Goal: Information Seeking & Learning: Check status

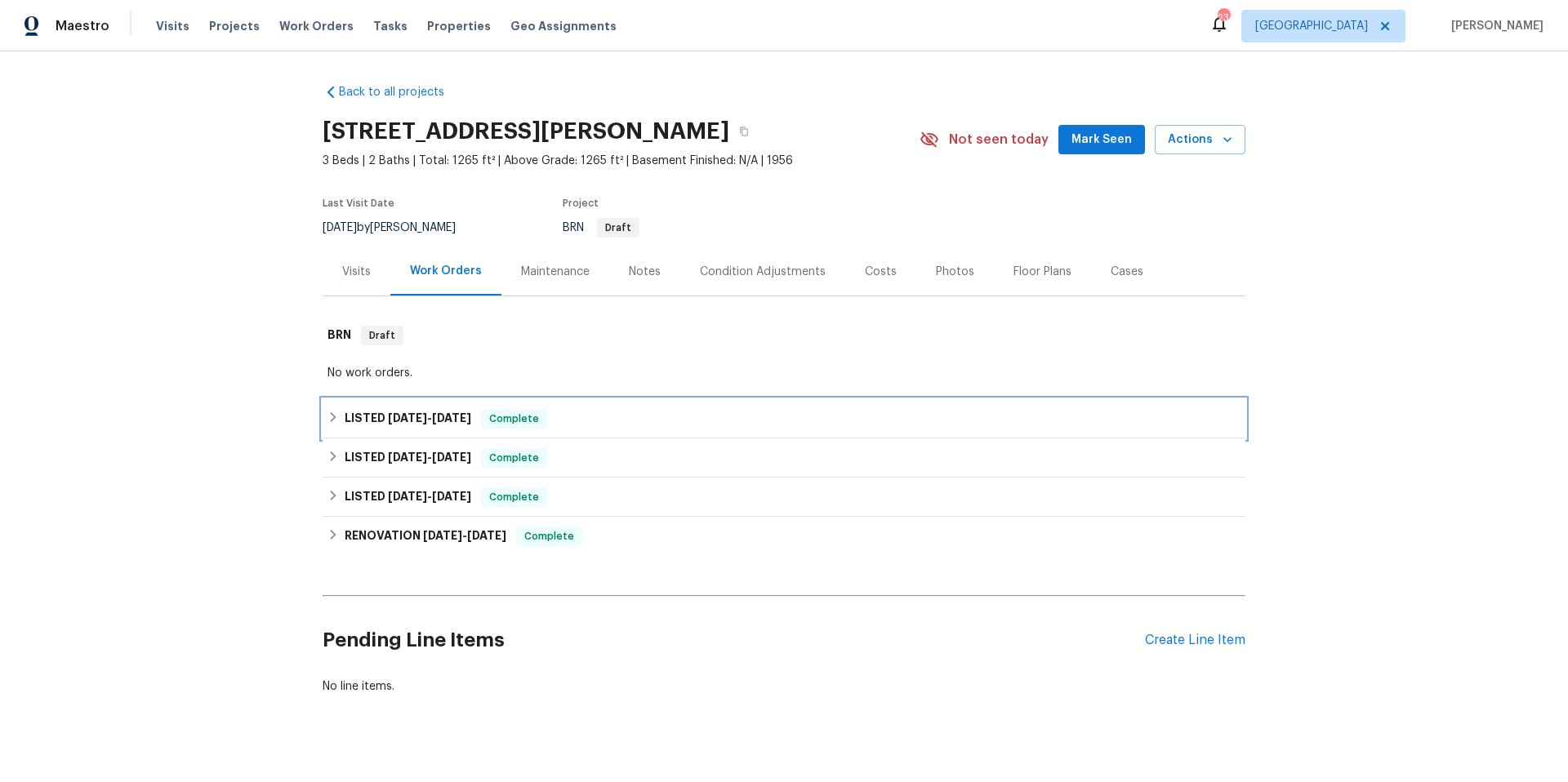
click at [599, 416] on div "LISTED [DATE] - [DATE] Complete" at bounding box center [784, 419] width 913 height 19
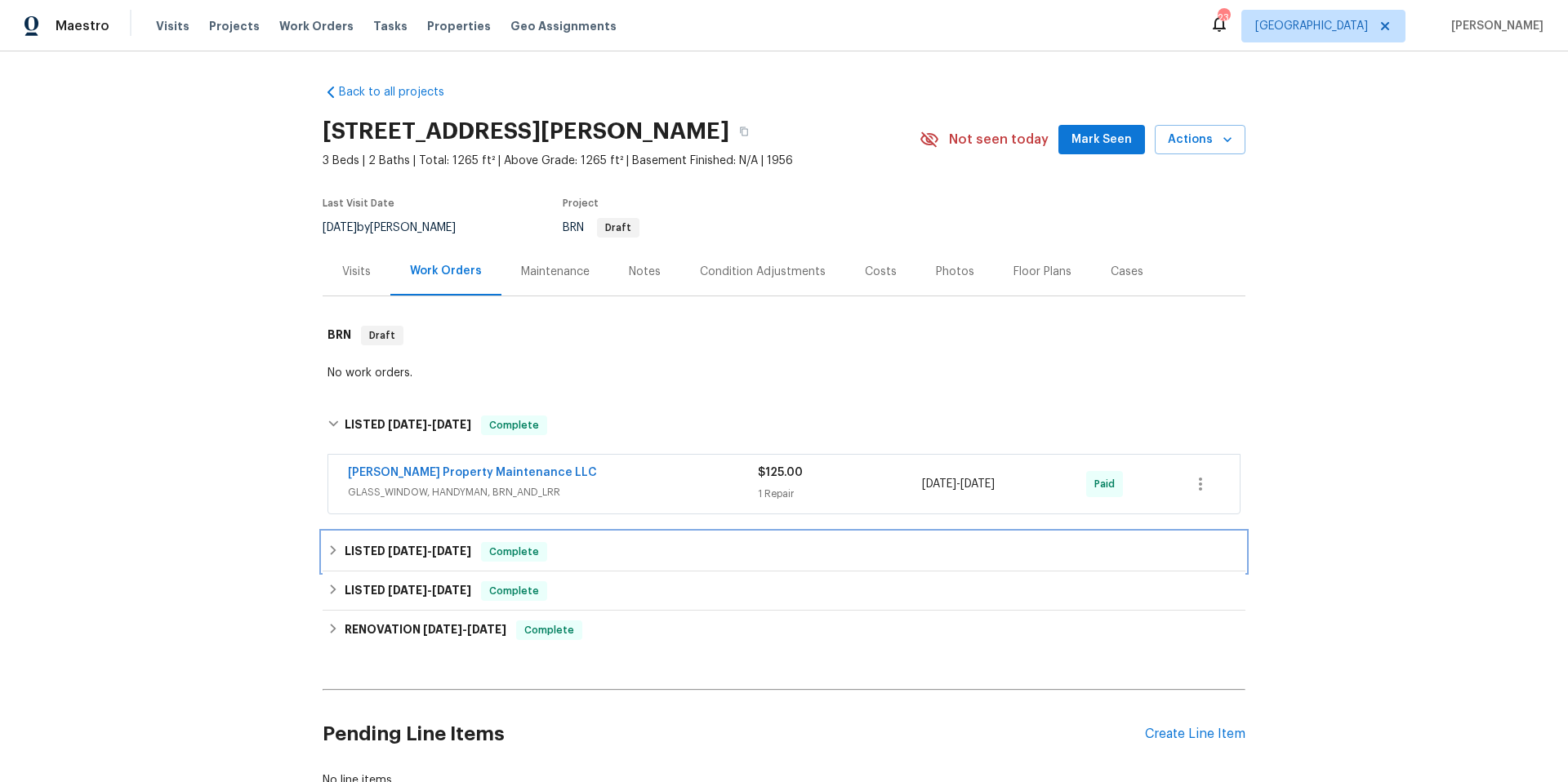
click at [603, 548] on div "LISTED [DATE] - [DATE] Complete" at bounding box center [784, 552] width 913 height 19
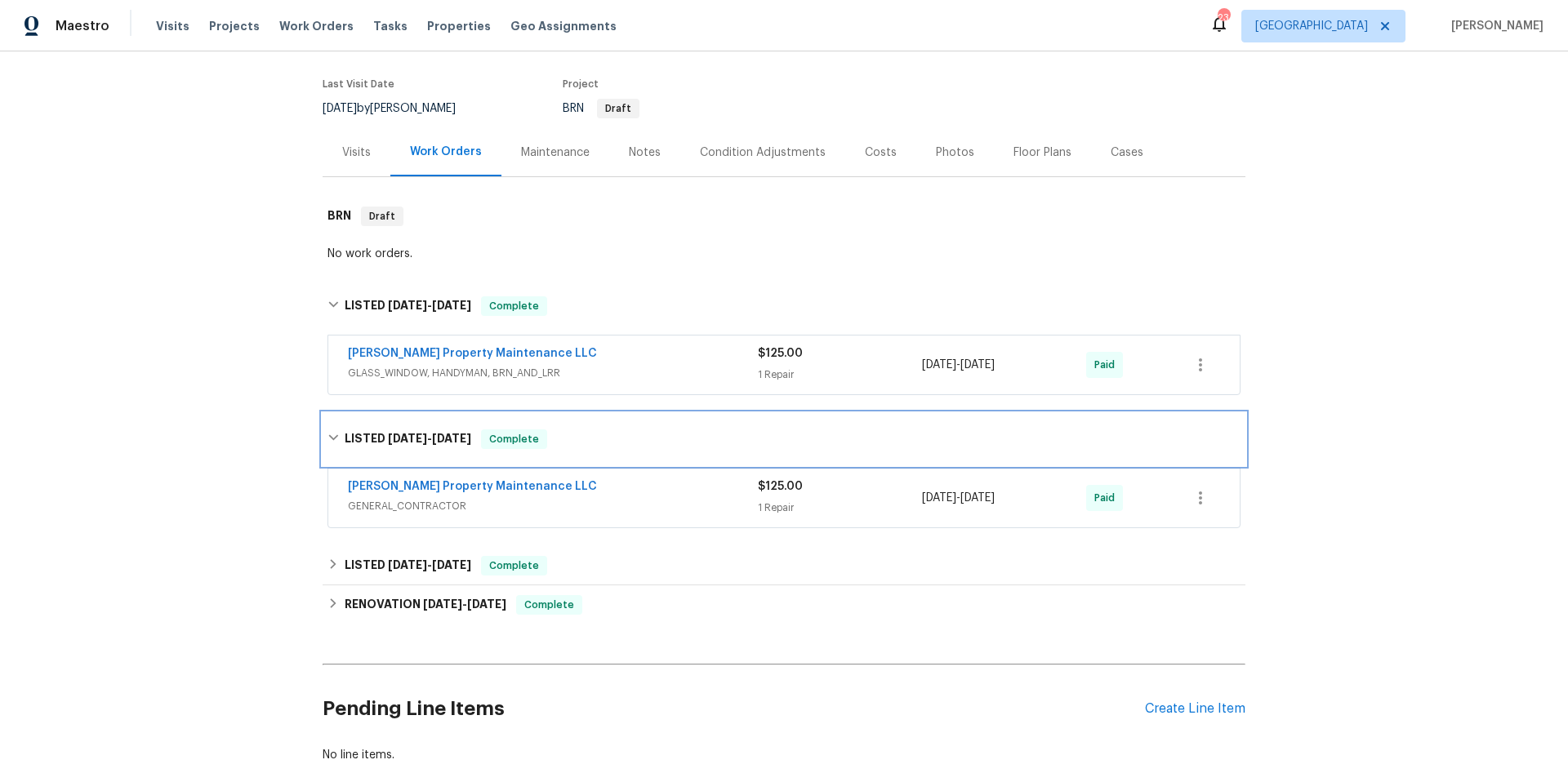
scroll to position [121, 0]
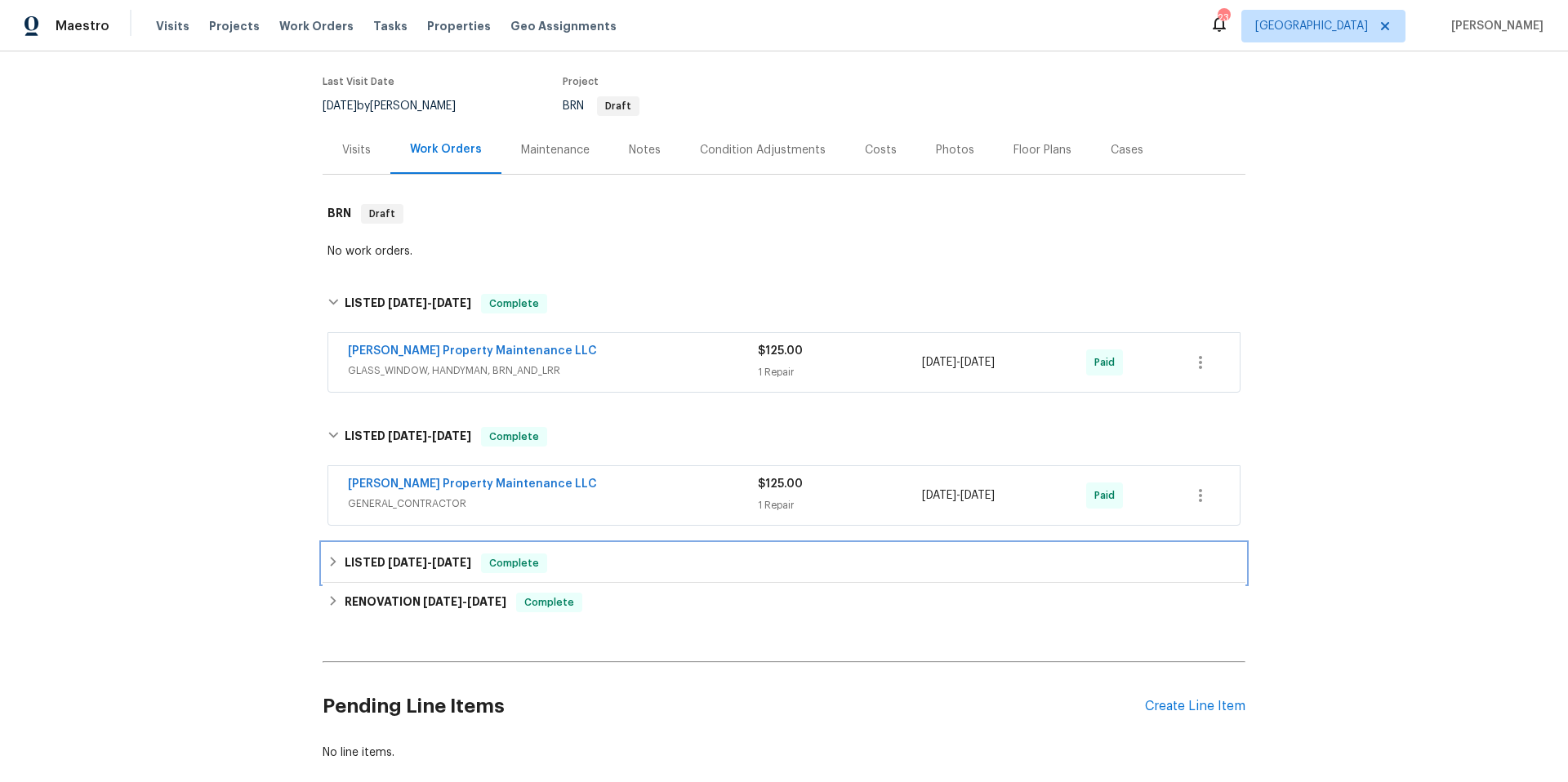
click at [602, 566] on div "LISTED [DATE] - [DATE] Complete" at bounding box center [784, 563] width 913 height 19
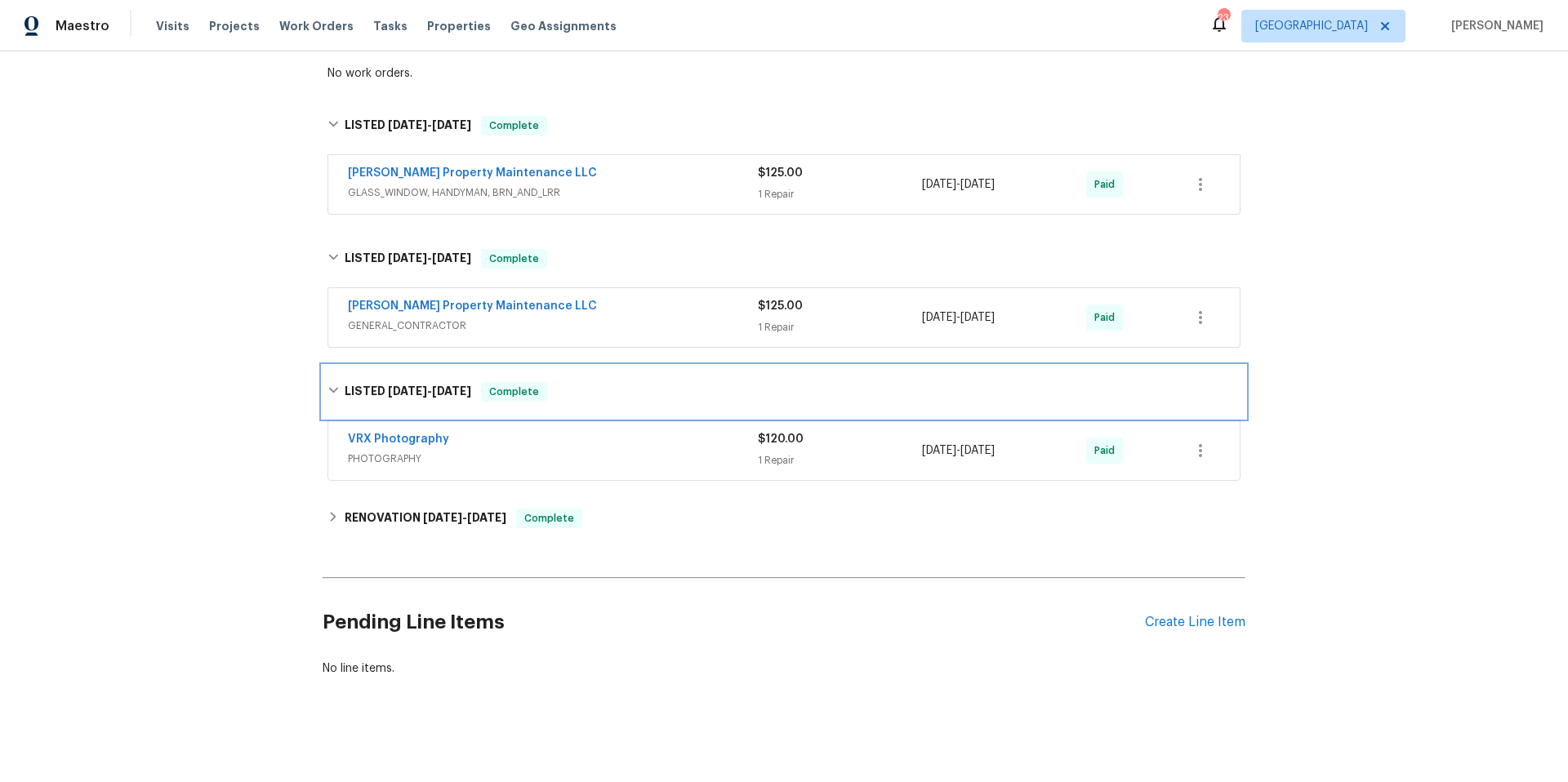
scroll to position [318, 0]
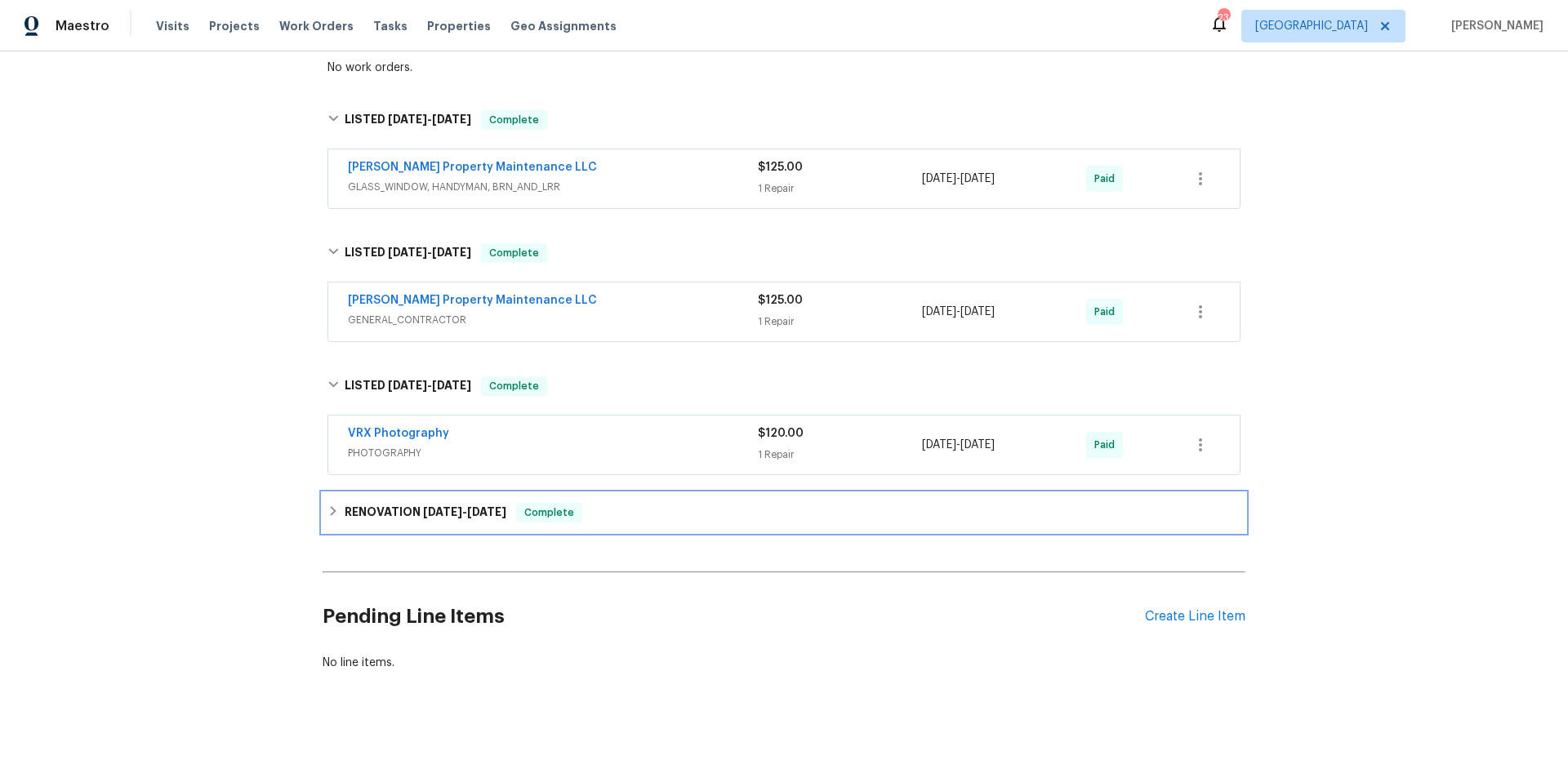
click at [637, 503] on div "RENOVATION [DATE] - [DATE] Complete" at bounding box center [784, 512] width 913 height 19
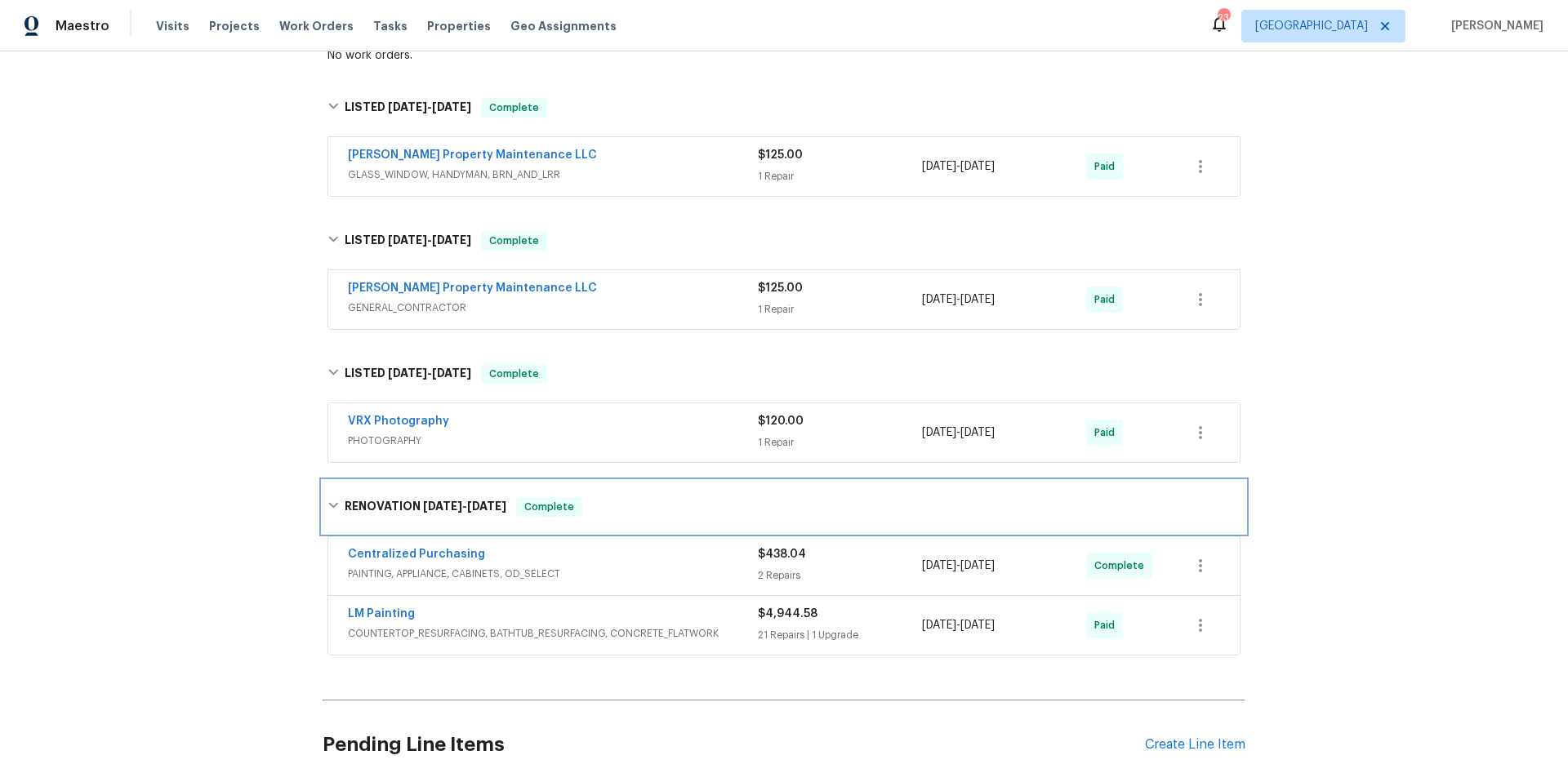
scroll to position [0, 0]
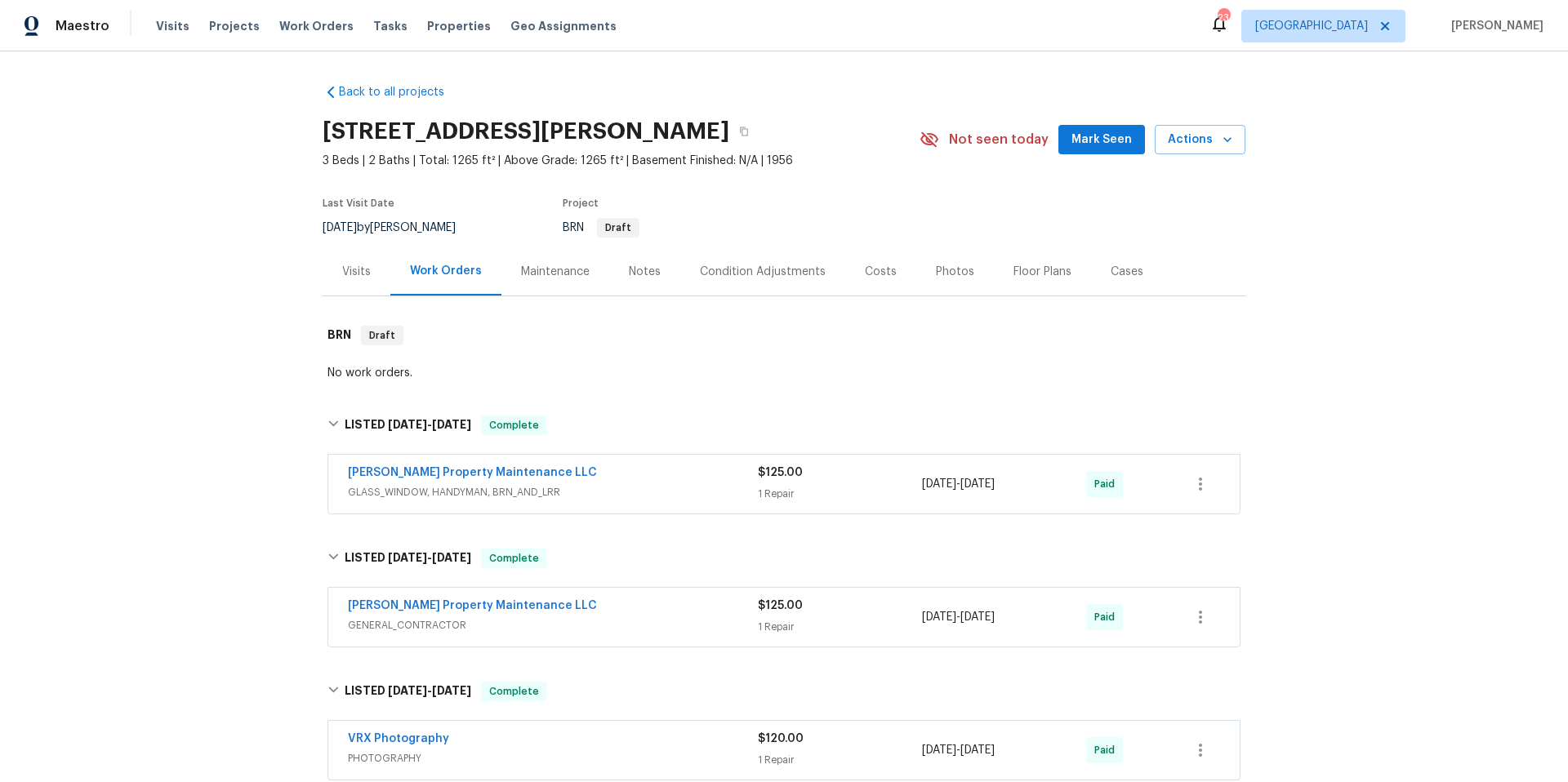
click at [765, 271] on div "Condition Adjustments" at bounding box center [763, 271] width 126 height 17
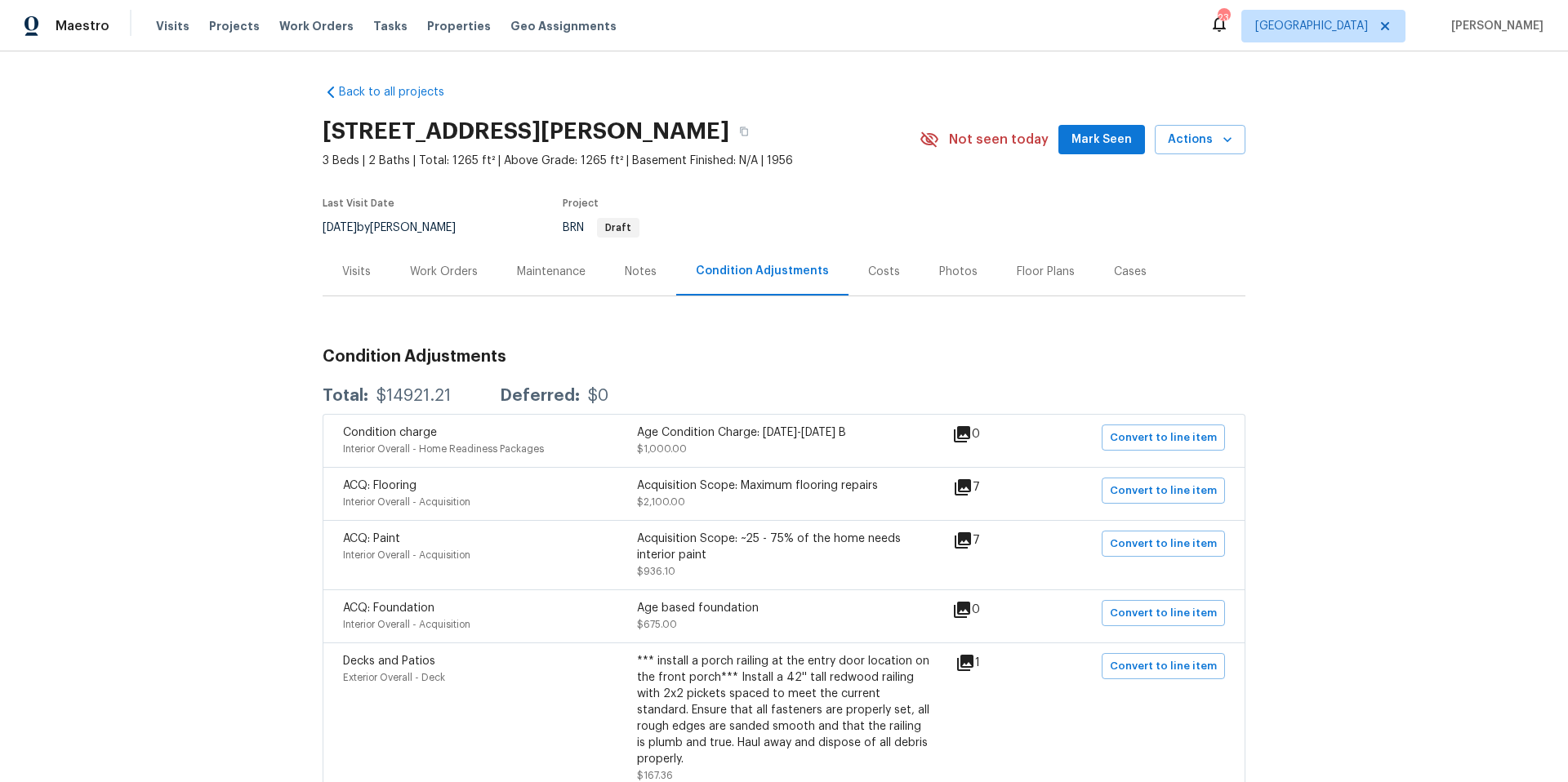
click at [868, 274] on div "Costs" at bounding box center [884, 271] width 31 height 17
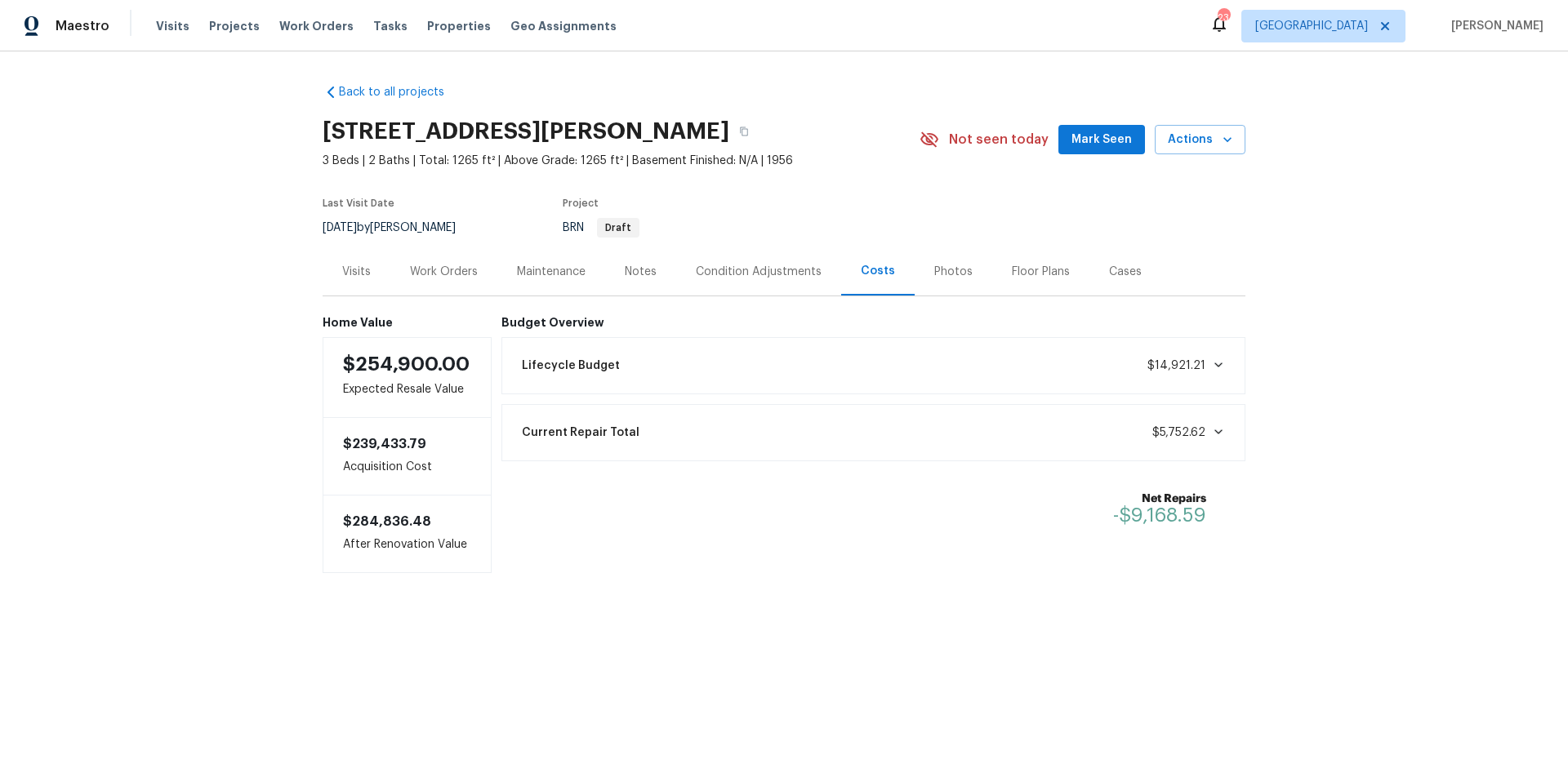
click at [353, 274] on div "Visits" at bounding box center [356, 271] width 29 height 17
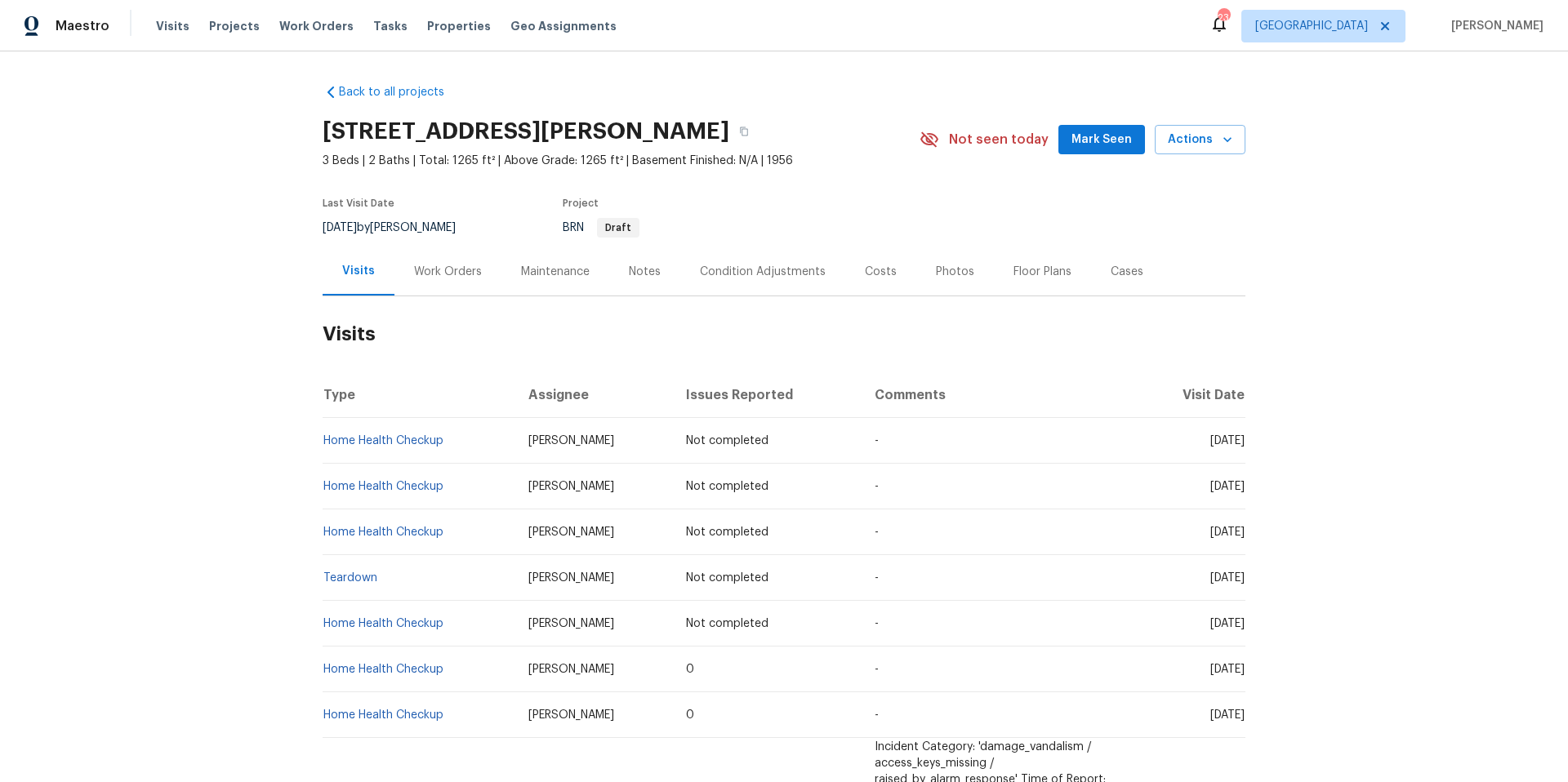
scroll to position [655, 0]
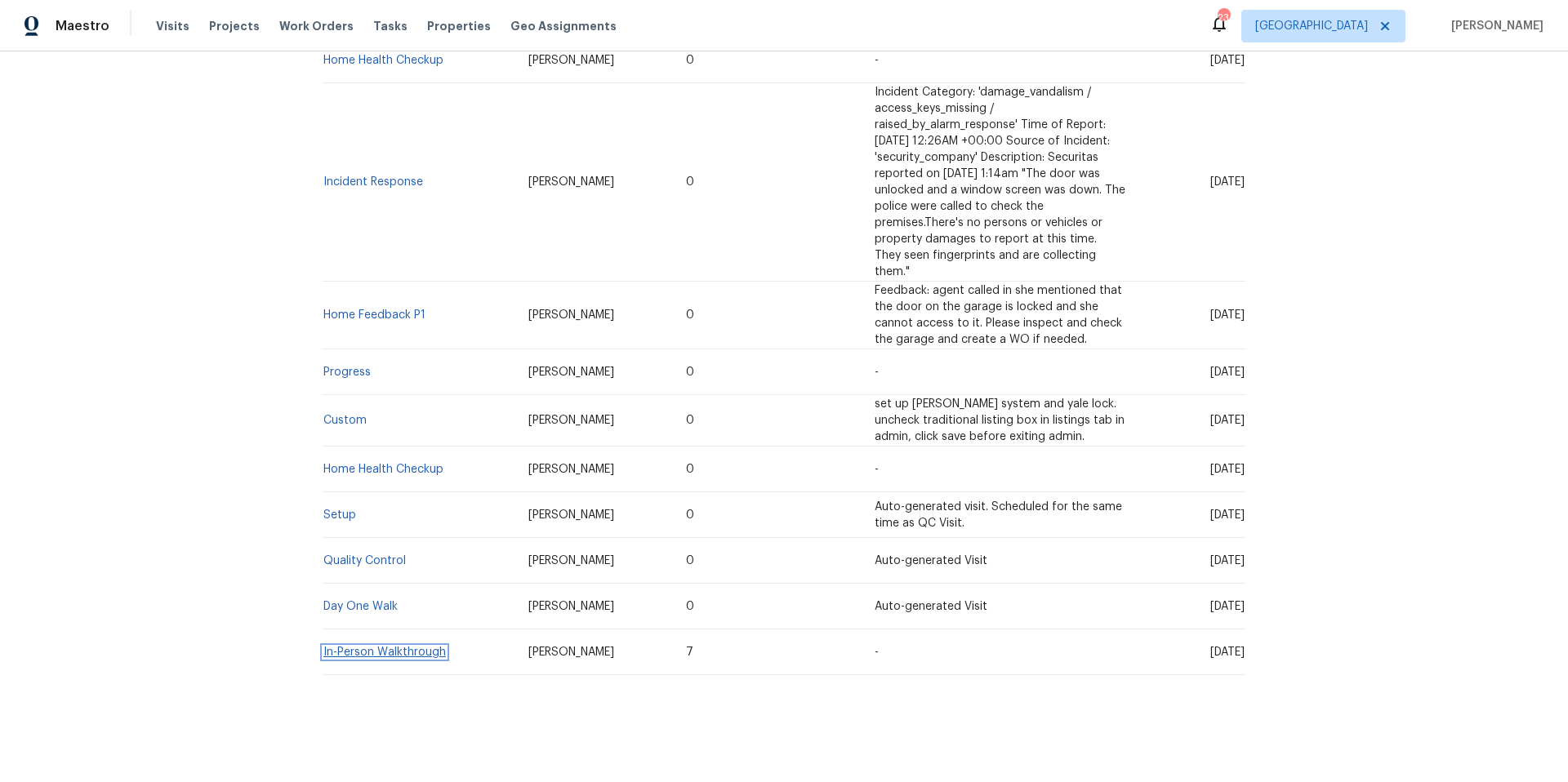
click at [410, 647] on link "In-Person Walkthrough" at bounding box center [385, 652] width 122 height 11
